Goal: Transaction & Acquisition: Purchase product/service

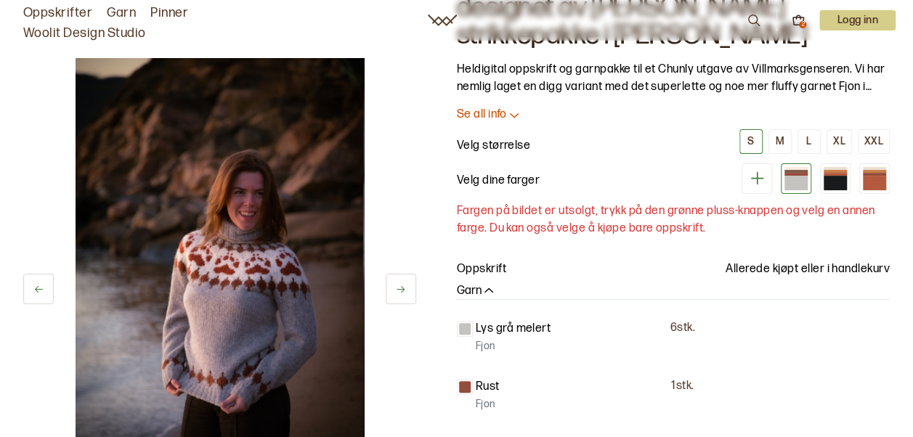
scroll to position [114, 0]
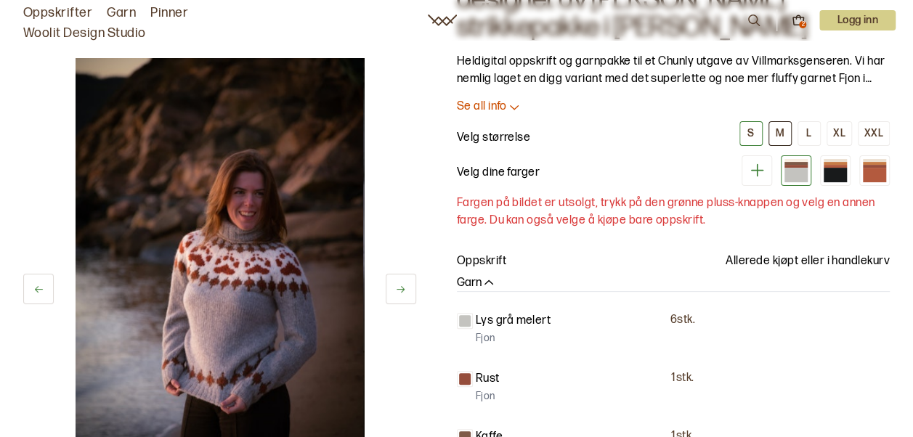
click at [783, 132] on div "M" at bounding box center [780, 133] width 9 height 13
click at [838, 173] on div at bounding box center [835, 175] width 23 height 15
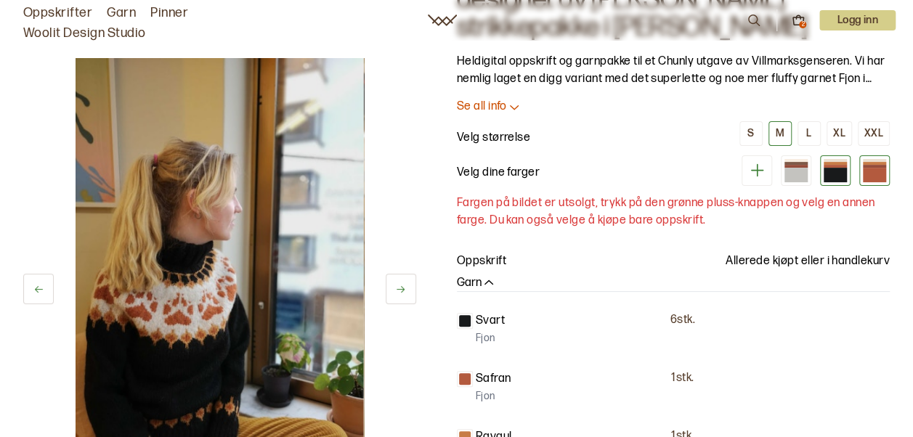
click at [873, 174] on div at bounding box center [874, 175] width 23 height 15
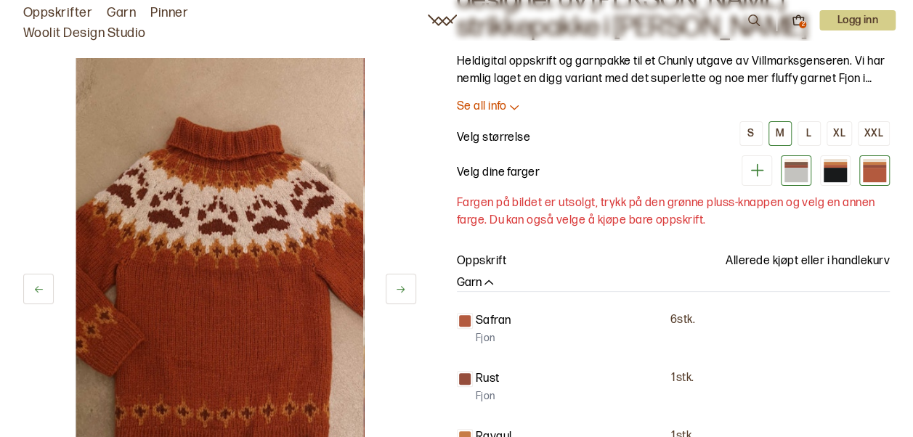
click at [799, 168] on div at bounding box center [796, 175] width 23 height 15
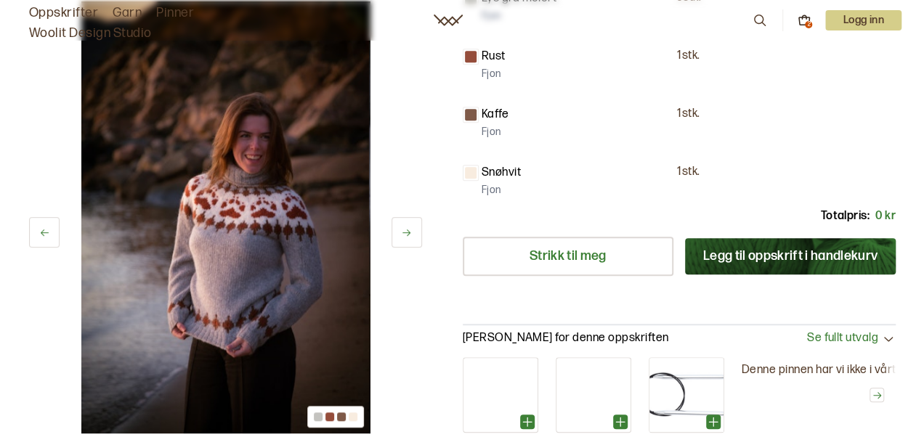
scroll to position [437, 0]
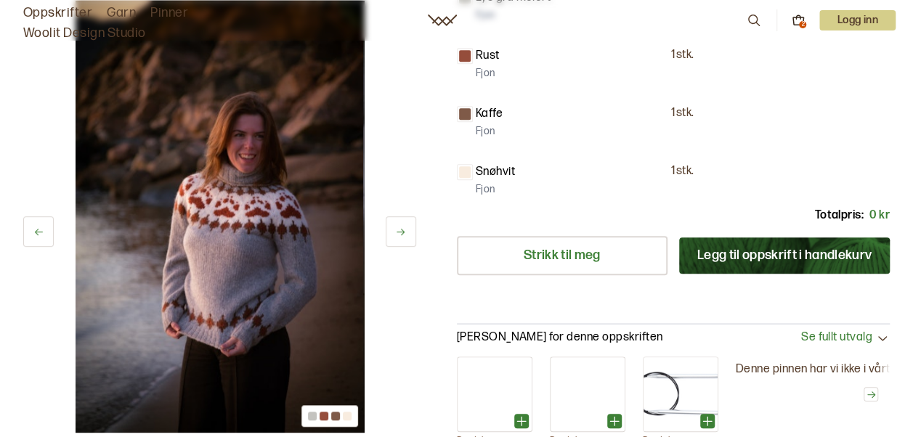
click at [799, 252] on button "Legg til oppskrift i handlekurv" at bounding box center [784, 256] width 211 height 36
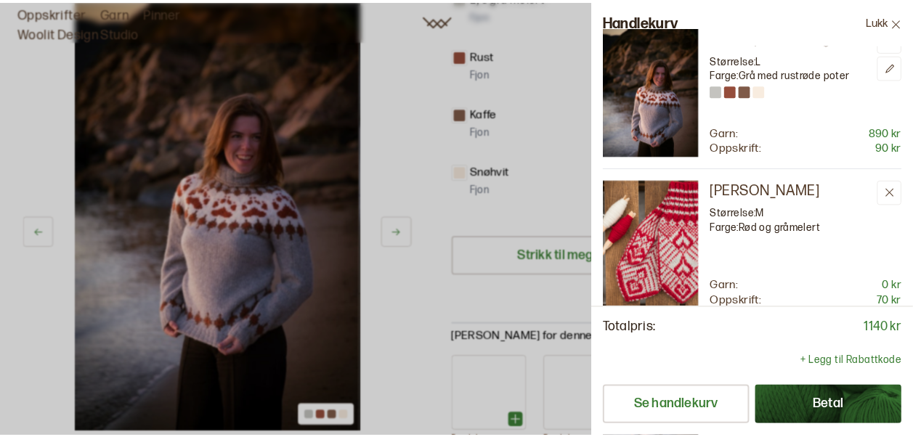
scroll to position [0, 0]
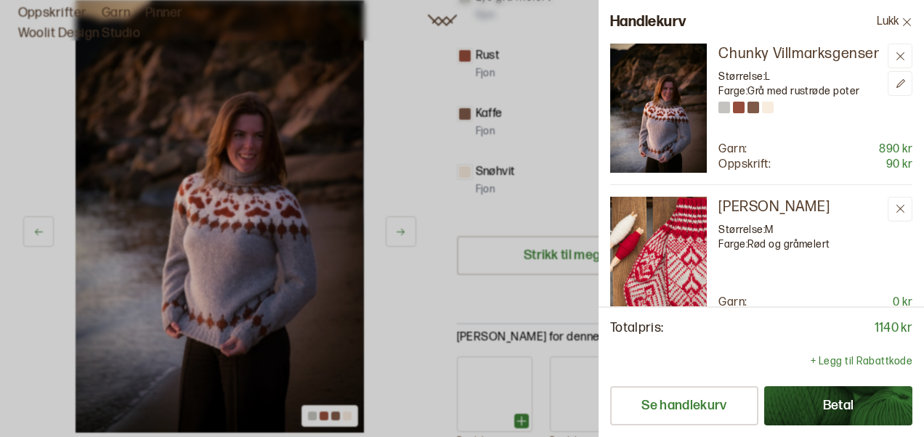
click at [913, 20] on button "Lukk" at bounding box center [894, 22] width 59 height 44
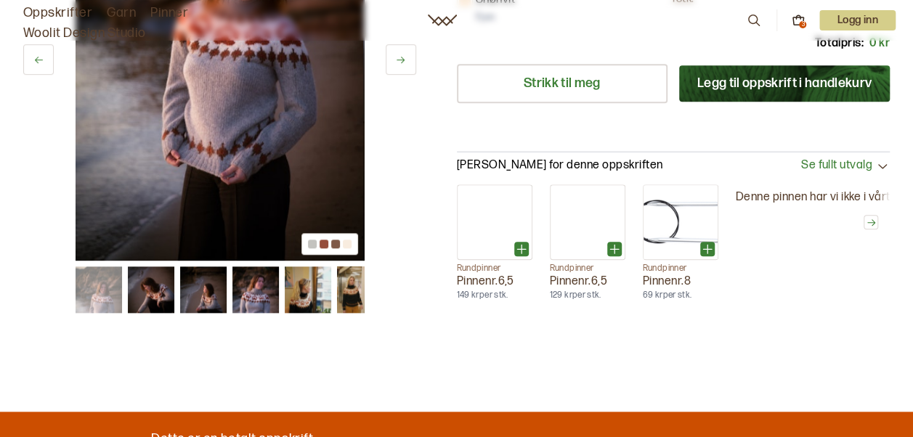
scroll to position [610, 0]
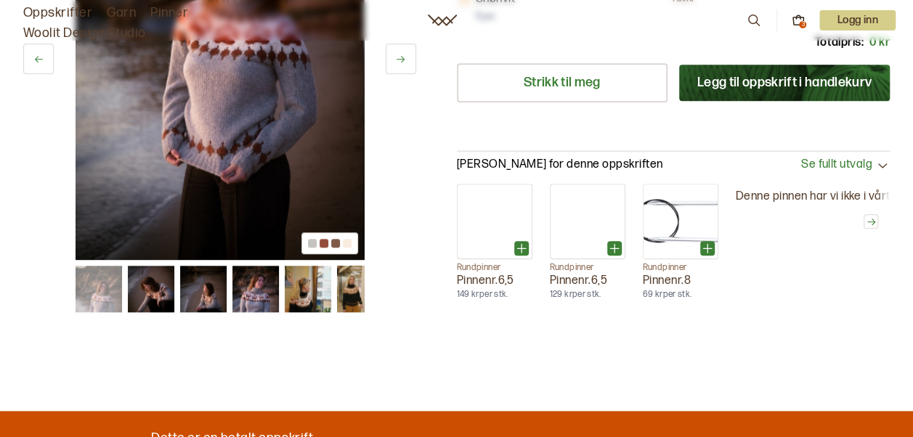
click at [161, 289] on img at bounding box center [151, 289] width 46 height 46
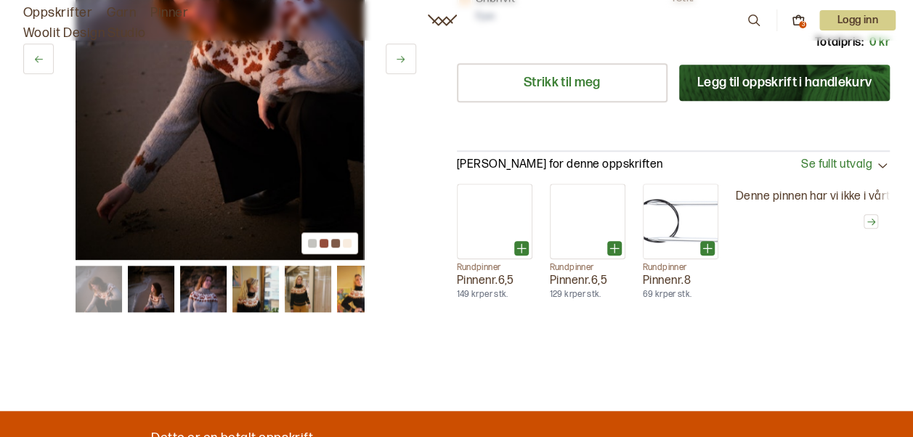
click at [209, 301] on img at bounding box center [203, 289] width 46 height 46
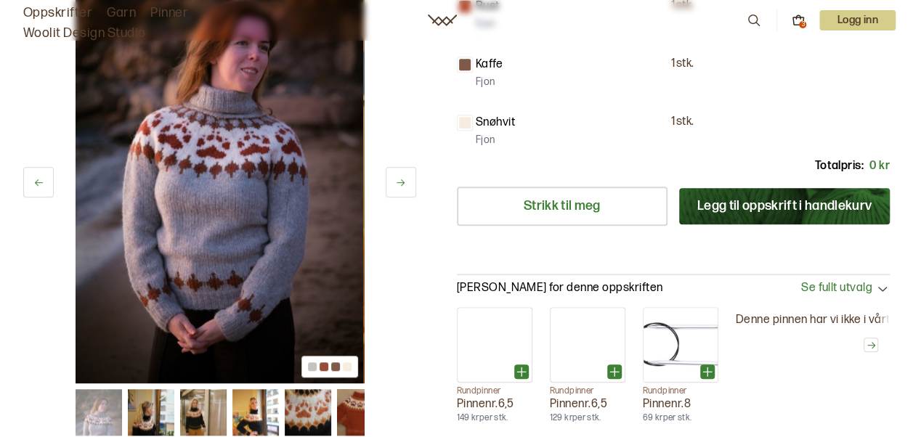
scroll to position [486, 0]
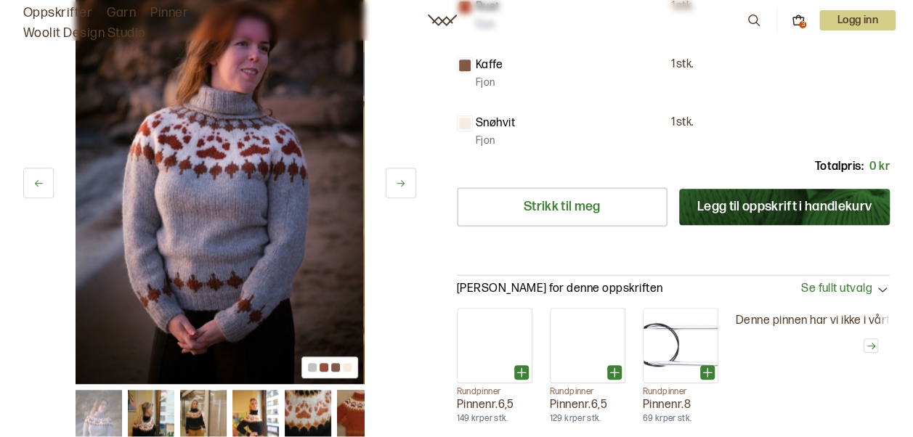
click at [253, 410] on img at bounding box center [255, 413] width 46 height 46
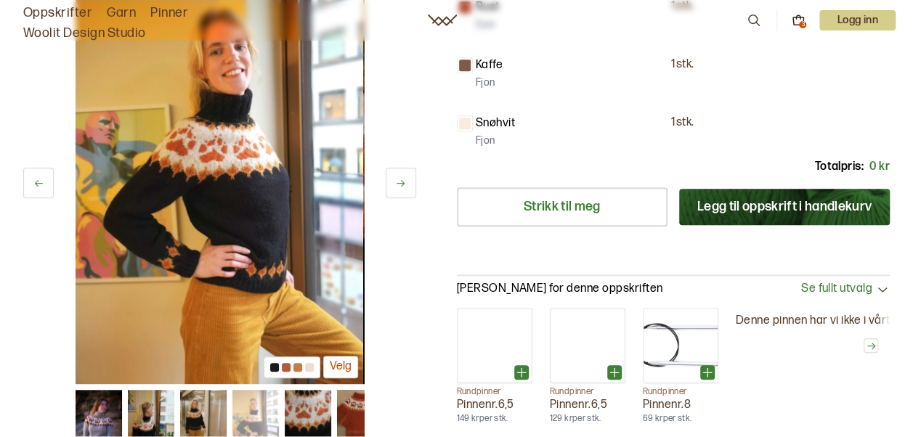
click at [185, 417] on img at bounding box center [203, 413] width 46 height 46
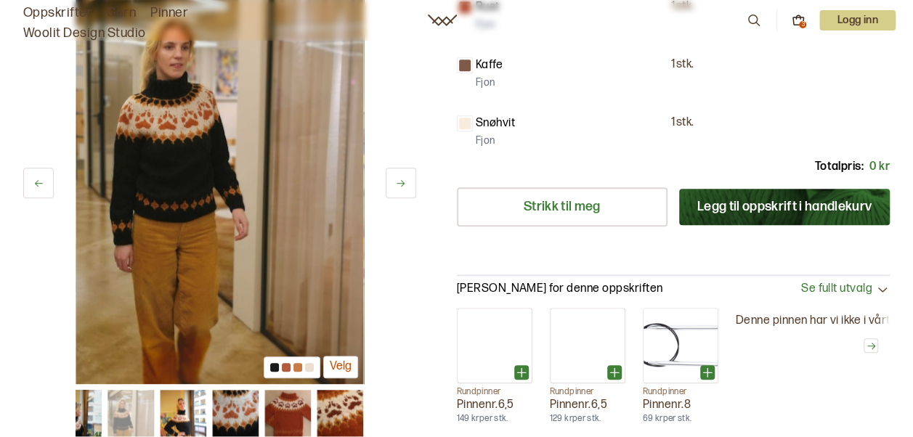
click at [134, 415] on img at bounding box center [131, 413] width 46 height 46
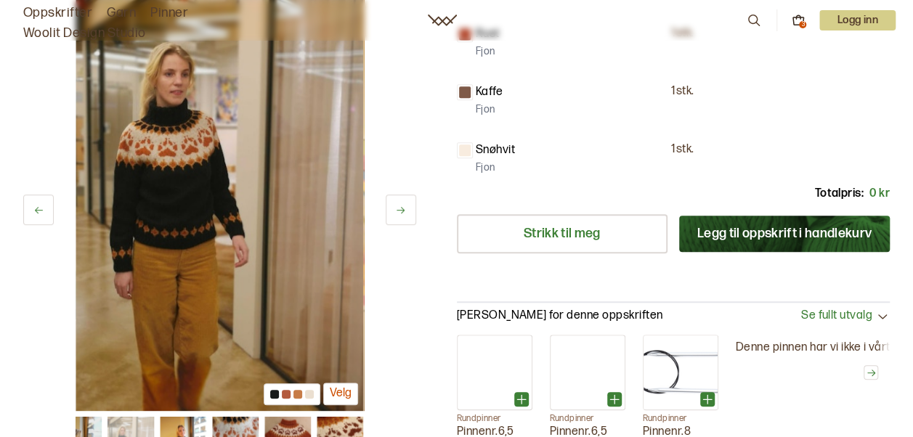
scroll to position [458, 0]
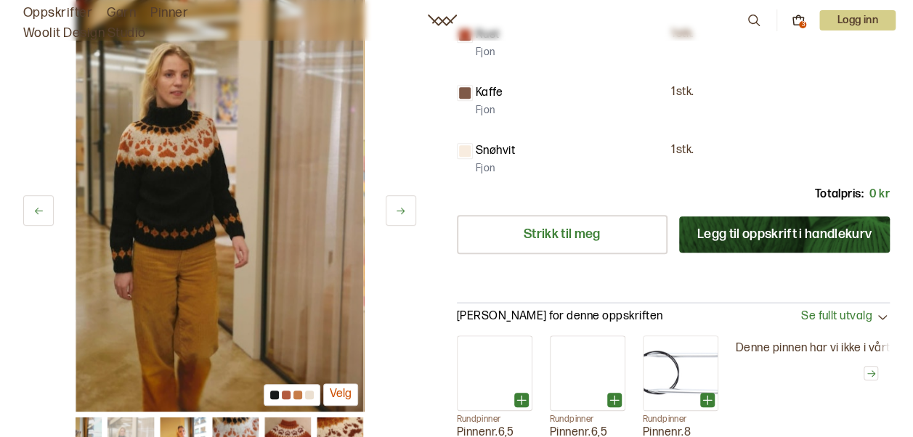
click at [737, 236] on button "Legg til oppskrift i handlekurv" at bounding box center [784, 235] width 211 height 36
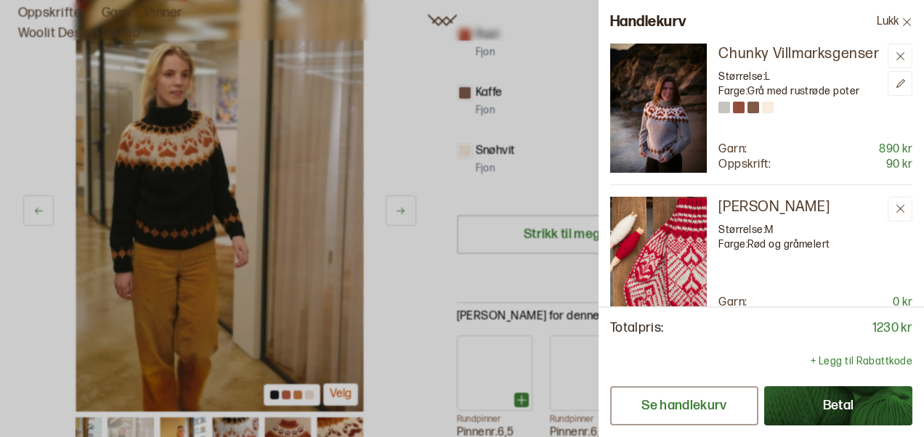
click at [674, 412] on button "Se handlekurv" at bounding box center [684, 406] width 148 height 39
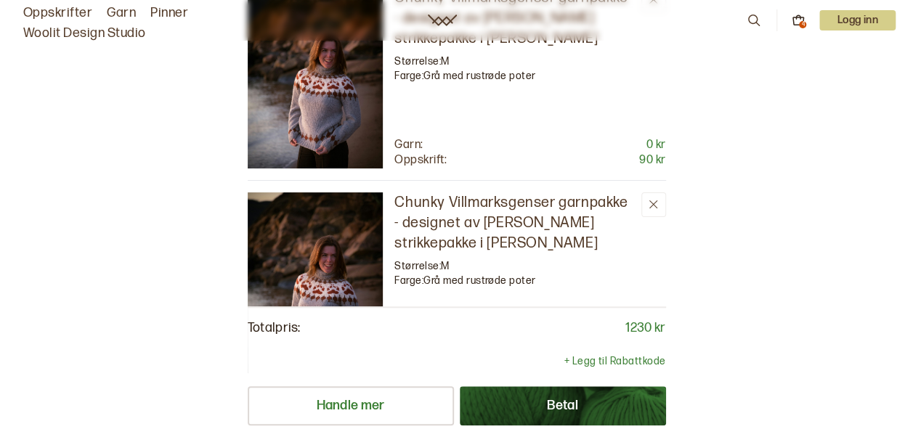
scroll to position [477, 0]
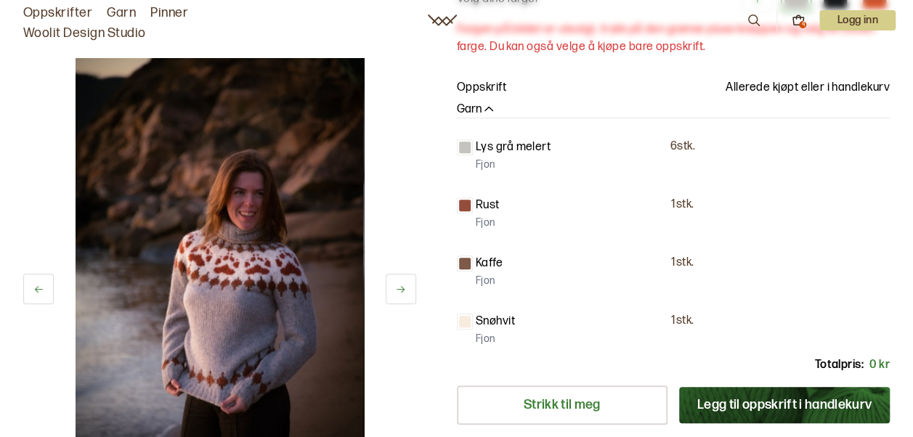
scroll to position [287, 0]
